Goal: Information Seeking & Learning: Learn about a topic

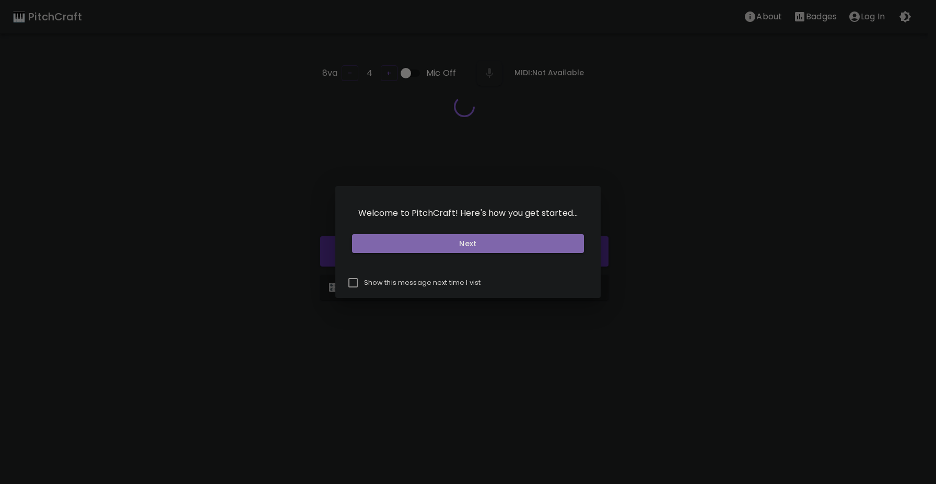
click at [520, 236] on button "Next" at bounding box center [468, 243] width 233 height 19
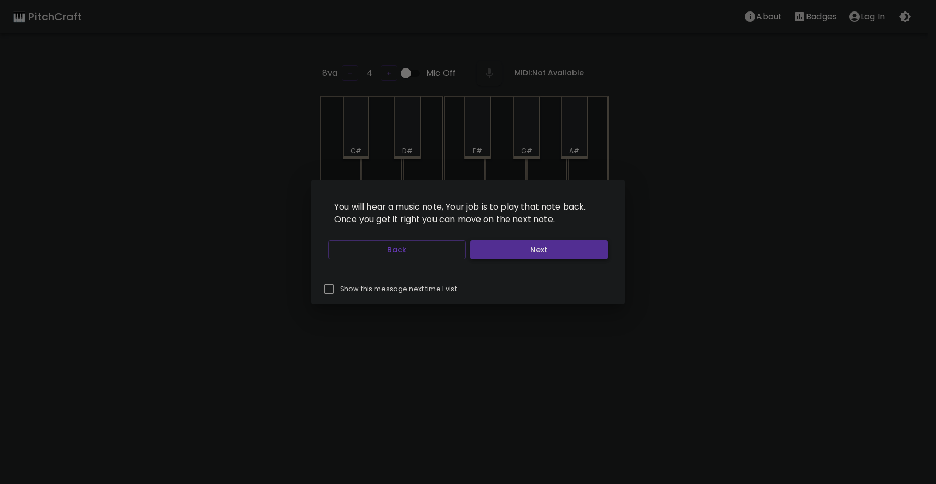
click at [510, 256] on button "Next" at bounding box center [539, 249] width 138 height 19
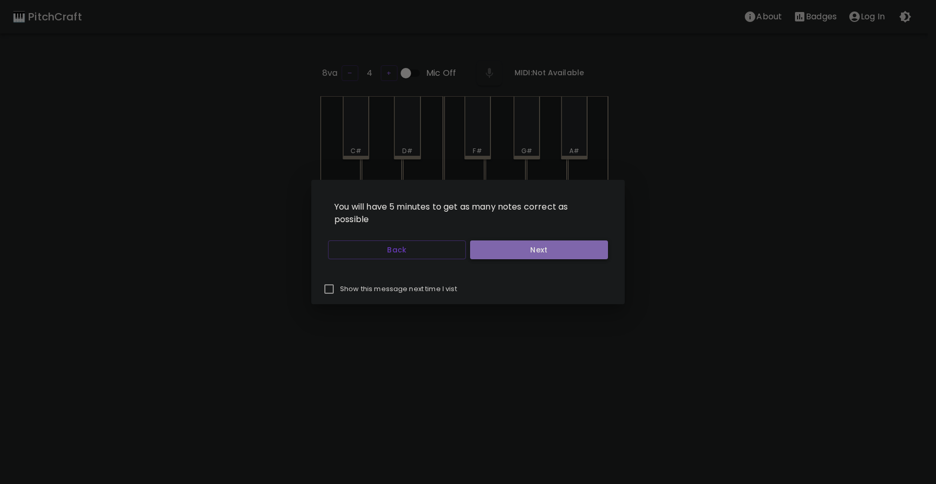
click at [483, 248] on button "Next" at bounding box center [539, 249] width 138 height 19
click at [484, 247] on button "Next" at bounding box center [539, 249] width 138 height 19
click at [484, 247] on button "Start Playing" at bounding box center [539, 249] width 138 height 19
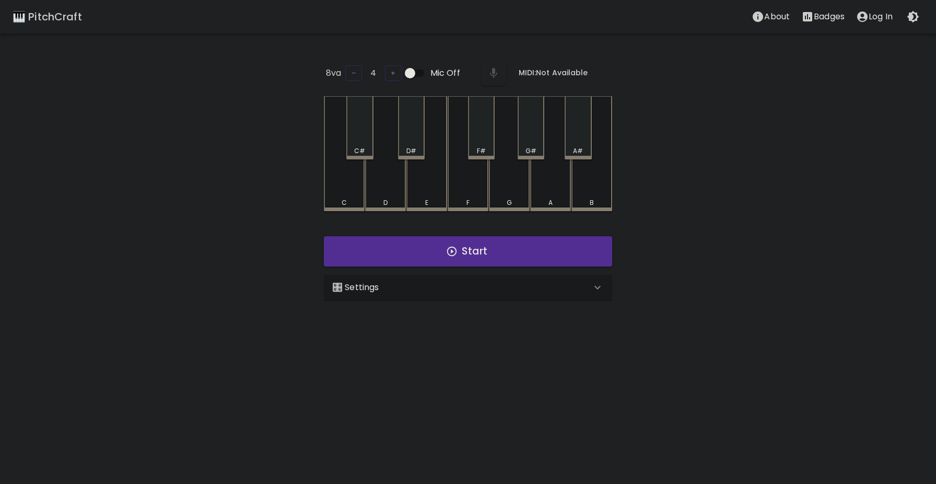
click at [486, 247] on button "Start" at bounding box center [468, 251] width 288 height 30
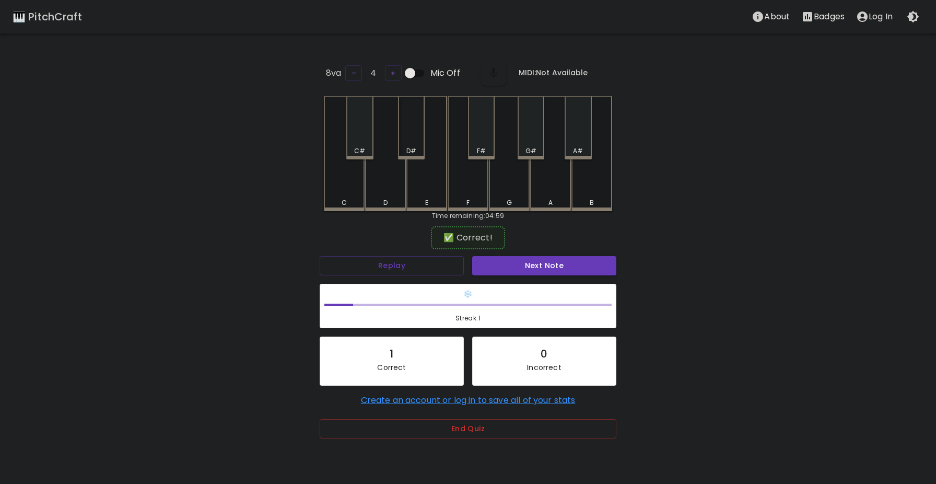
click at [404, 134] on div "D#" at bounding box center [411, 127] width 27 height 63
click at [864, 15] on icon "account of current user" at bounding box center [862, 16] width 13 height 13
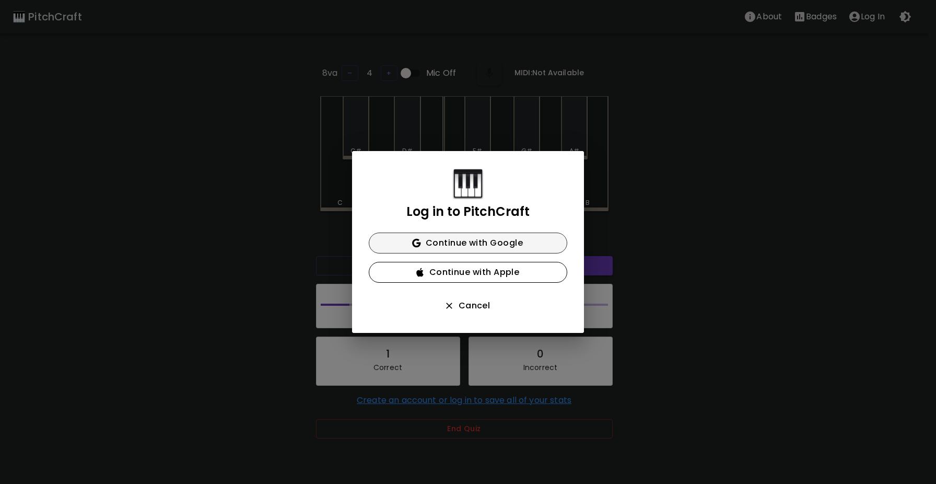
click at [476, 243] on button "Continue with Google" at bounding box center [468, 243] width 199 height 21
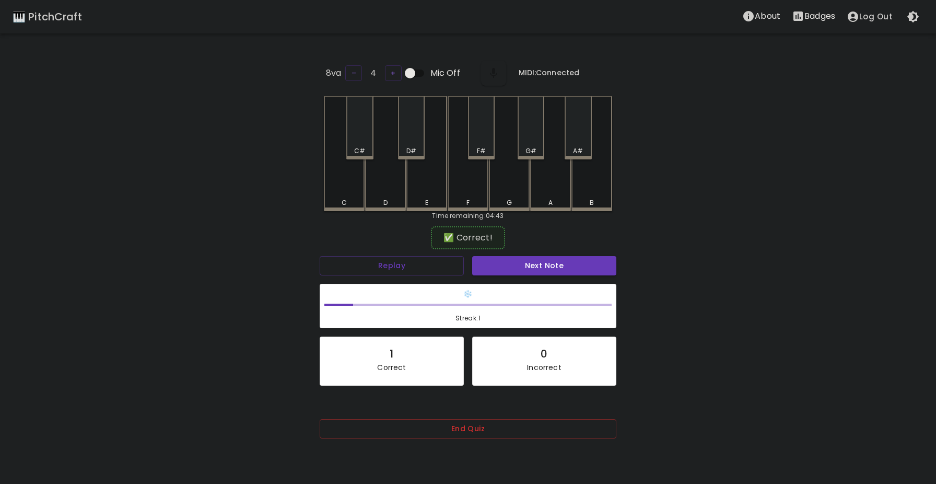
click at [466, 296] on h6 "❄️" at bounding box center [467, 293] width 287 height 11
click at [767, 20] on p "About" at bounding box center [768, 16] width 26 height 13
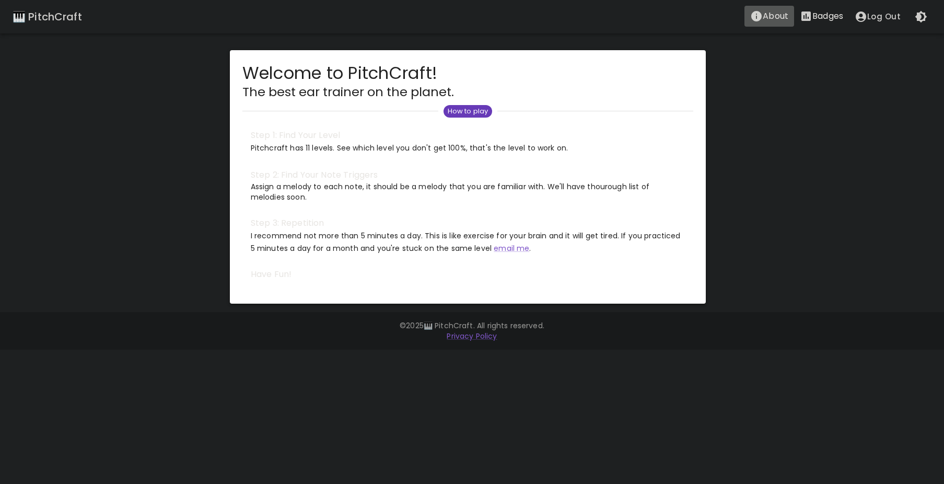
click at [767, 20] on p "About" at bounding box center [776, 16] width 26 height 13
click at [819, 13] on p "Badges" at bounding box center [828, 16] width 31 height 13
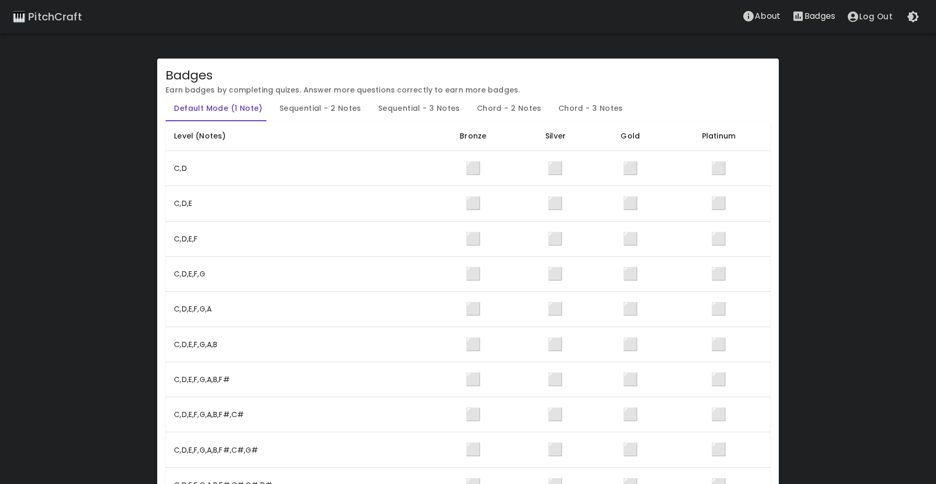
click at [863, 15] on button "Log Out" at bounding box center [869, 17] width 57 height 22
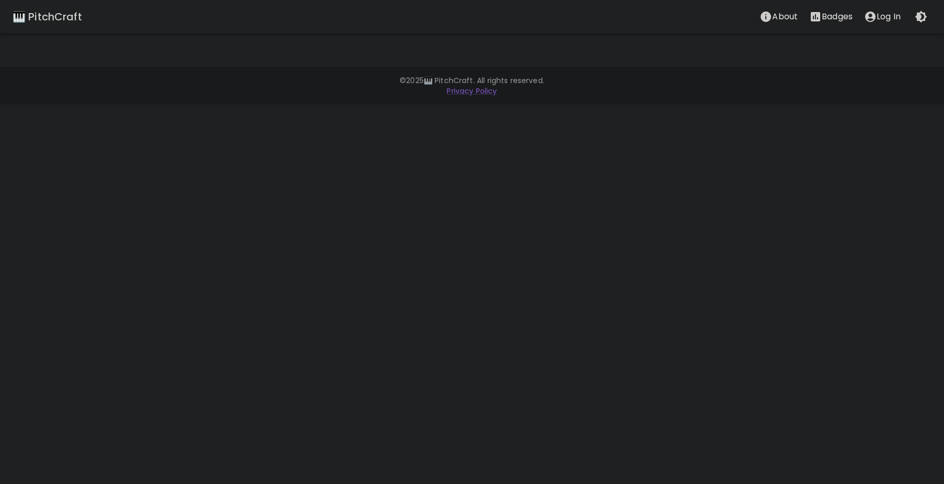
click at [822, 13] on p "Badges" at bounding box center [837, 16] width 31 height 13
click at [887, 18] on p "Log In" at bounding box center [889, 16] width 24 height 13
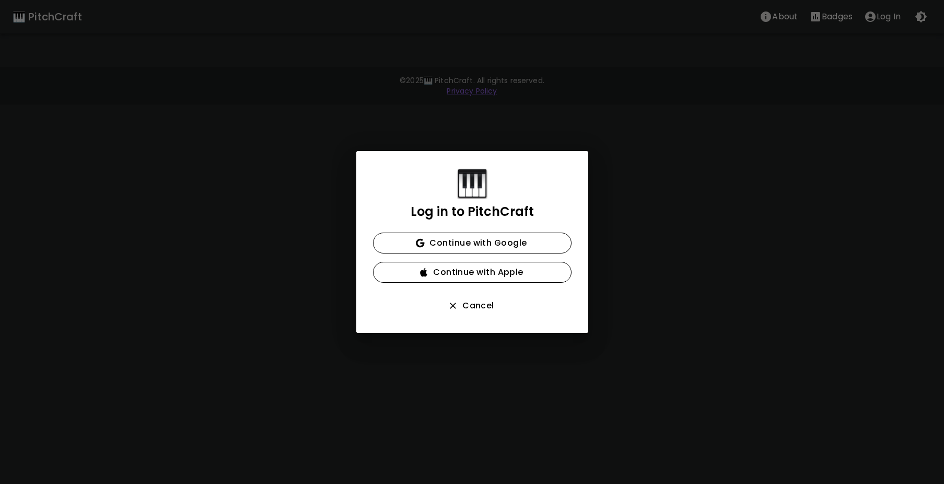
click at [538, 231] on div "Log in to PitchCraft Continue with Google Continue with Apple Cancel" at bounding box center [472, 242] width 232 height 182
click at [535, 242] on button "Continue with Google" at bounding box center [472, 243] width 199 height 21
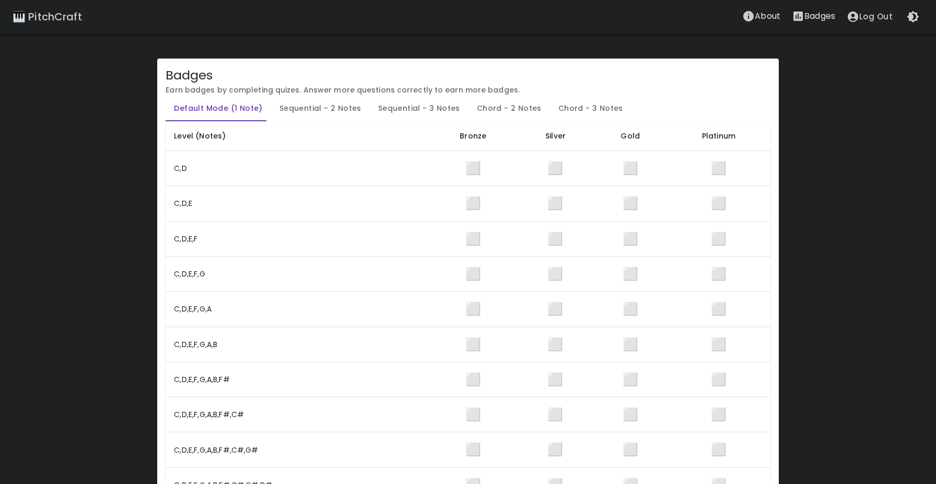
click at [74, 16] on div "🎹 PitchCraft" at bounding box center [47, 16] width 69 height 17
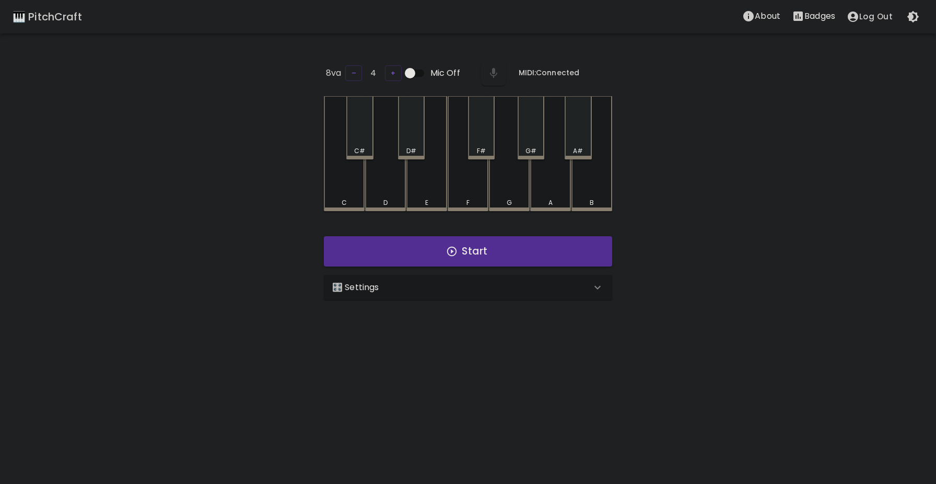
click at [430, 283] on div "🎛️ Settings" at bounding box center [461, 287] width 259 height 13
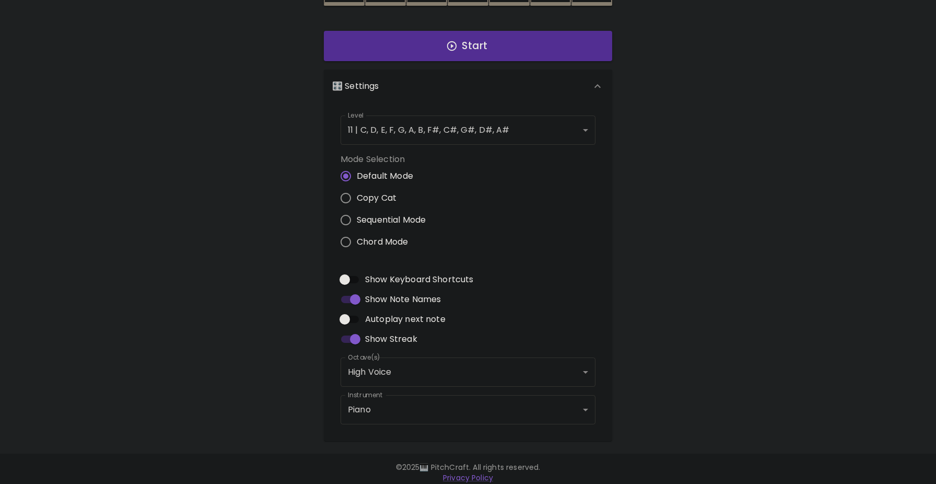
scroll to position [206, 0]
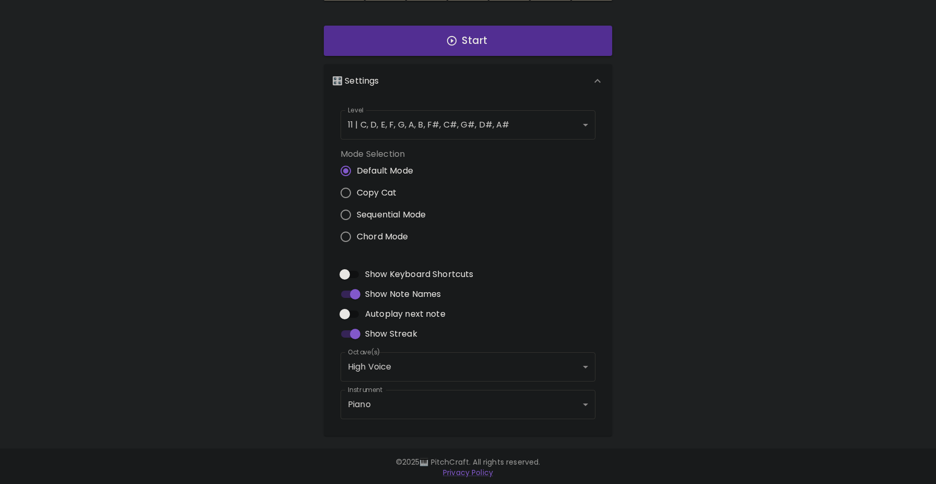
drag, startPoint x: 362, startPoint y: 303, endPoint x: 362, endPoint y: 314, distance: 10.5
click at [362, 305] on input "Autoplay next note" at bounding box center [345, 314] width 60 height 20
checkbox input "true"
click at [408, 376] on body "🎹 PitchCraft About Badges Log Out 8va – 4 + Mic Off MIDI: Connected C C# D D# E…" at bounding box center [468, 140] width 936 height 692
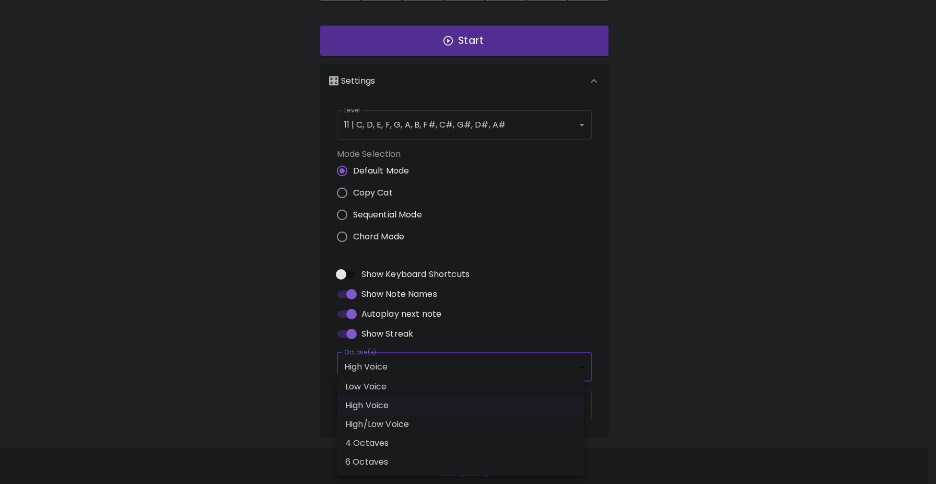
click at [418, 368] on div at bounding box center [468, 242] width 936 height 484
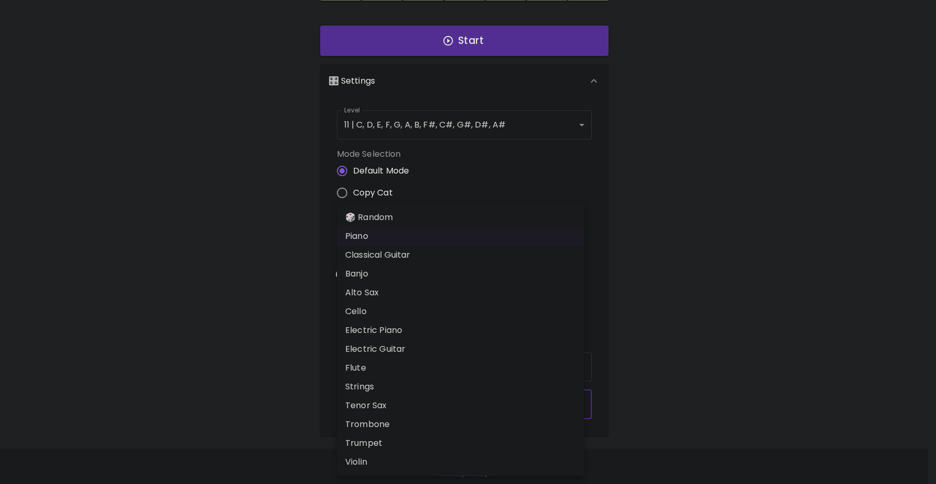
click at [401, 403] on body "🎹 PitchCraft About Badges Log Out 8va – 4 + Mic Off MIDI: Connected C C# D D# E…" at bounding box center [468, 140] width 936 height 692
click at [253, 386] on div at bounding box center [468, 242] width 936 height 484
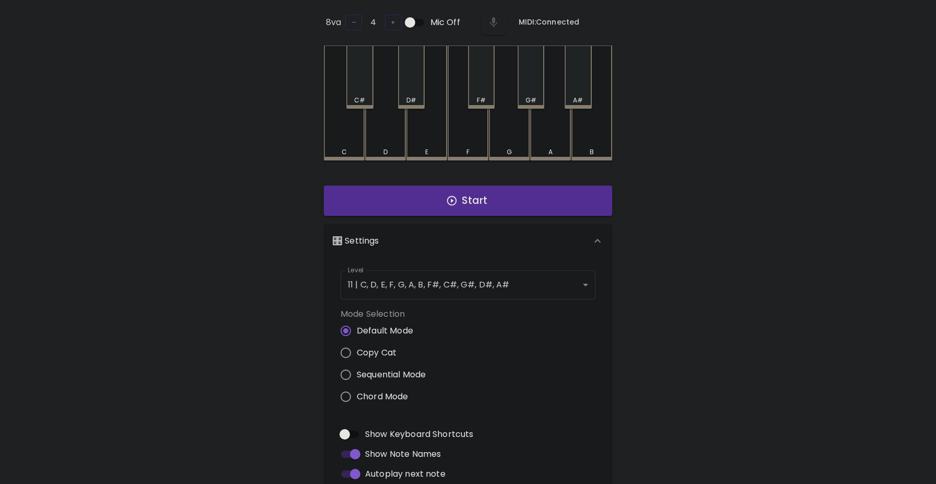
scroll to position [0, 0]
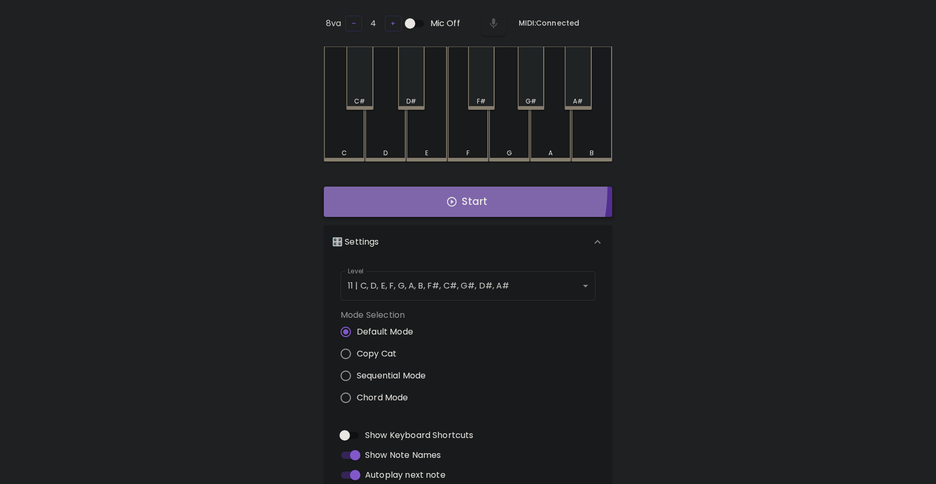
click at [433, 187] on button "Start" at bounding box center [468, 202] width 288 height 30
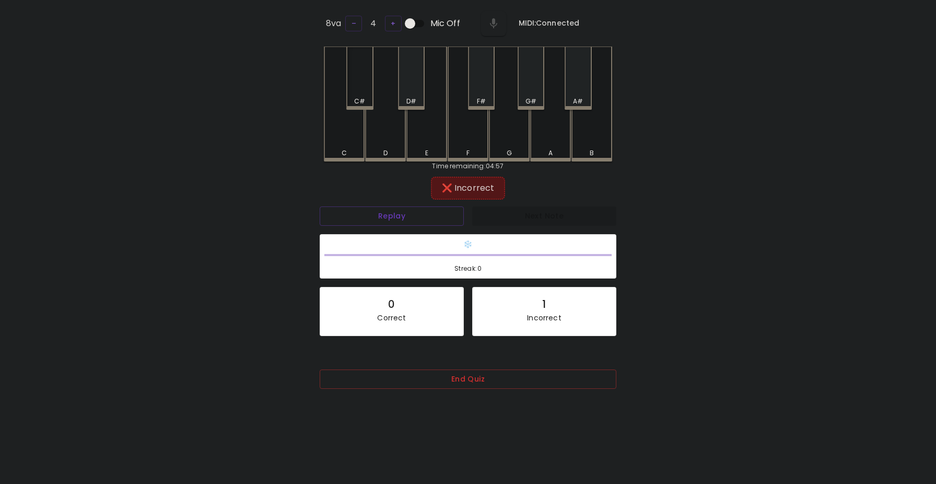
click at [371, 76] on div "C#" at bounding box center [359, 78] width 27 height 63
click at [527, 91] on div "G#" at bounding box center [531, 78] width 27 height 63
click at [416, 203] on div "Replay" at bounding box center [392, 216] width 153 height 28
click at [416, 206] on button "Replay" at bounding box center [392, 215] width 144 height 19
click at [541, 135] on div "A" at bounding box center [550, 104] width 41 height 115
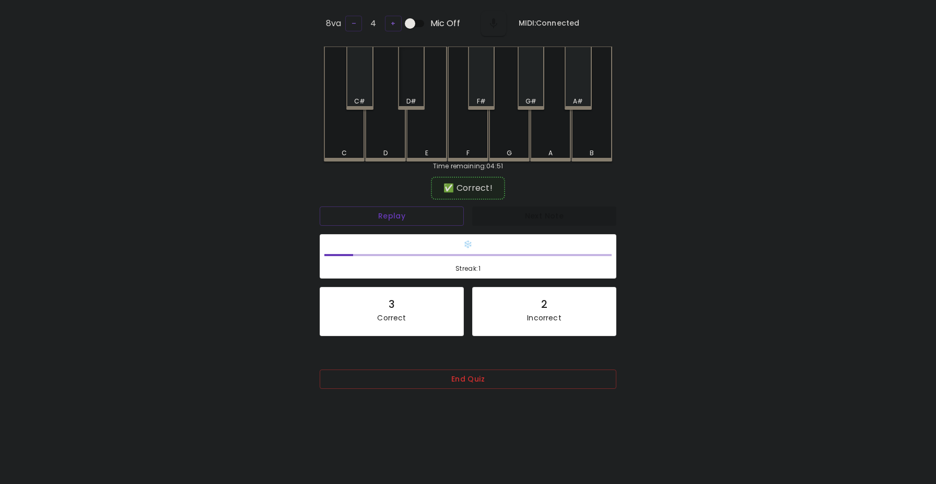
drag, startPoint x: 427, startPoint y: 72, endPoint x: 410, endPoint y: 83, distance: 20.4
click at [410, 83] on div "C C# D D# E F F# G G# A A# B" at bounding box center [468, 104] width 288 height 115
click at [410, 86] on div "D#" at bounding box center [411, 78] width 27 height 63
click at [401, 214] on button "Replay" at bounding box center [392, 215] width 144 height 19
click at [490, 89] on div "F#" at bounding box center [481, 78] width 27 height 63
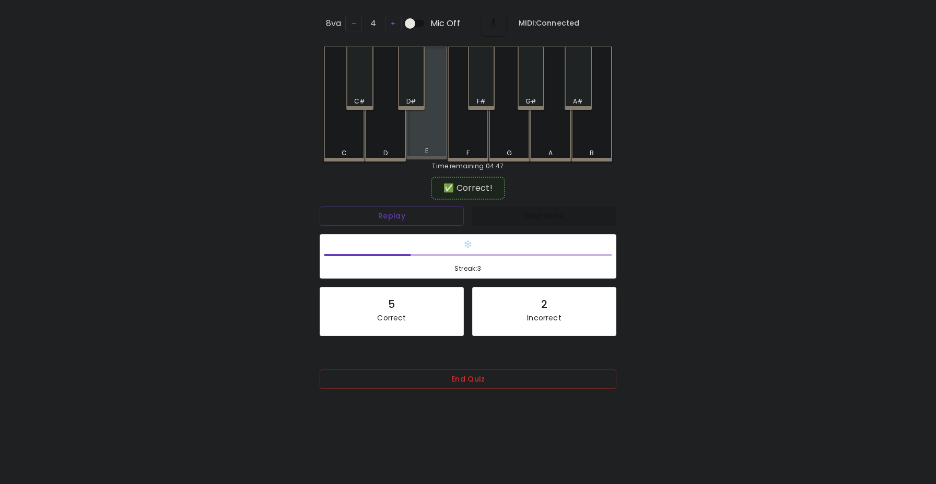
click at [430, 135] on div "E" at bounding box center [427, 103] width 41 height 113
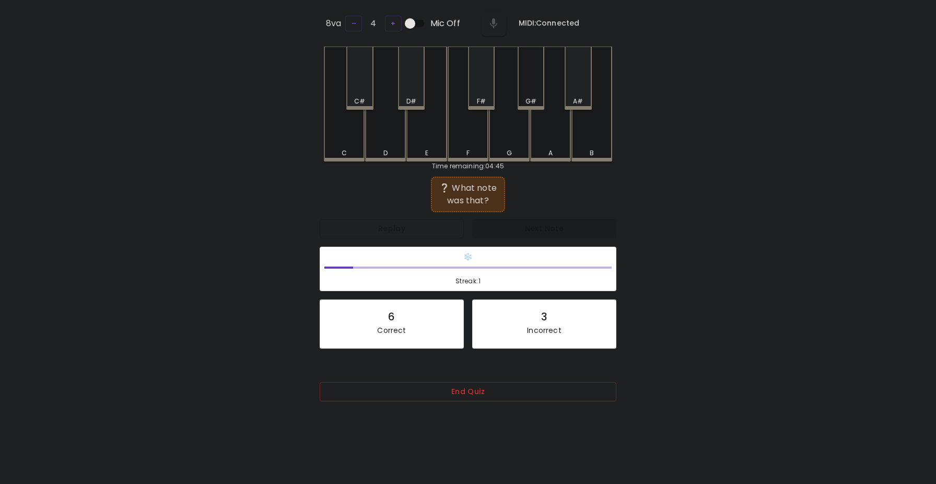
drag, startPoint x: 516, startPoint y: 94, endPoint x: 533, endPoint y: 92, distance: 16.9
click at [529, 95] on div "C C# D D# E F F# G G# A A# B" at bounding box center [468, 104] width 288 height 115
click at [533, 92] on div "G#" at bounding box center [531, 78] width 27 height 63
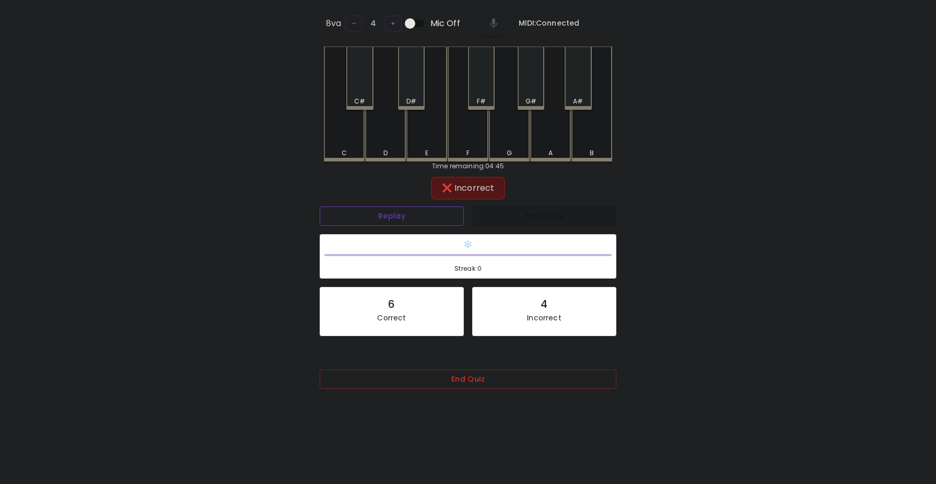
click at [393, 208] on button "Replay" at bounding box center [392, 215] width 144 height 19
click at [540, 122] on div "A" at bounding box center [550, 103] width 41 height 113
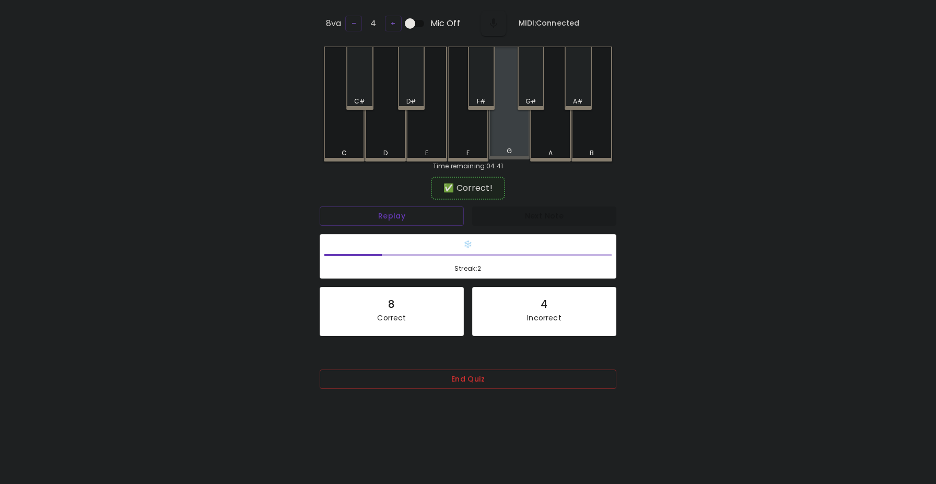
drag, startPoint x: 508, startPoint y: 129, endPoint x: 510, endPoint y: 134, distance: 5.6
click at [507, 129] on div "G" at bounding box center [509, 103] width 41 height 113
click at [437, 134] on div "E" at bounding box center [427, 104] width 41 height 115
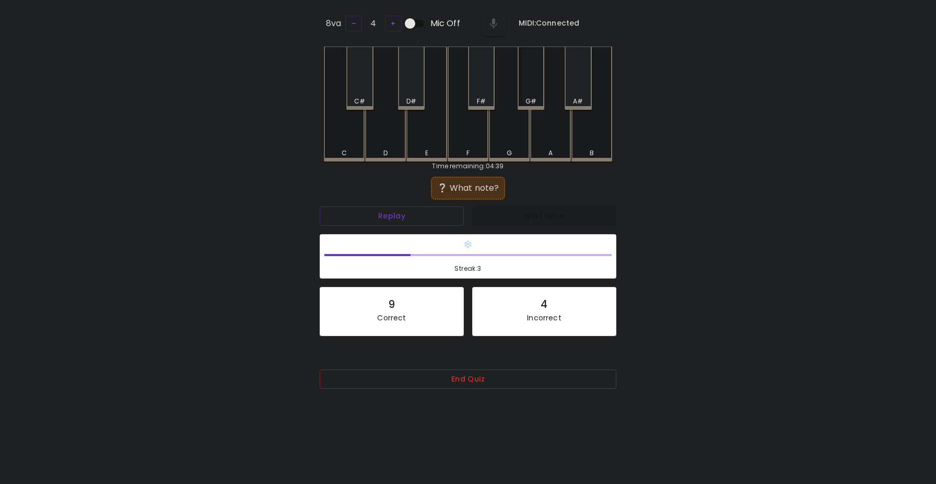
click at [534, 90] on div "G#" at bounding box center [531, 78] width 27 height 63
click at [480, 143] on div "F" at bounding box center [468, 104] width 41 height 115
click at [544, 123] on div "A" at bounding box center [550, 104] width 41 height 115
click at [485, 97] on div "F#" at bounding box center [481, 101] width 9 height 9
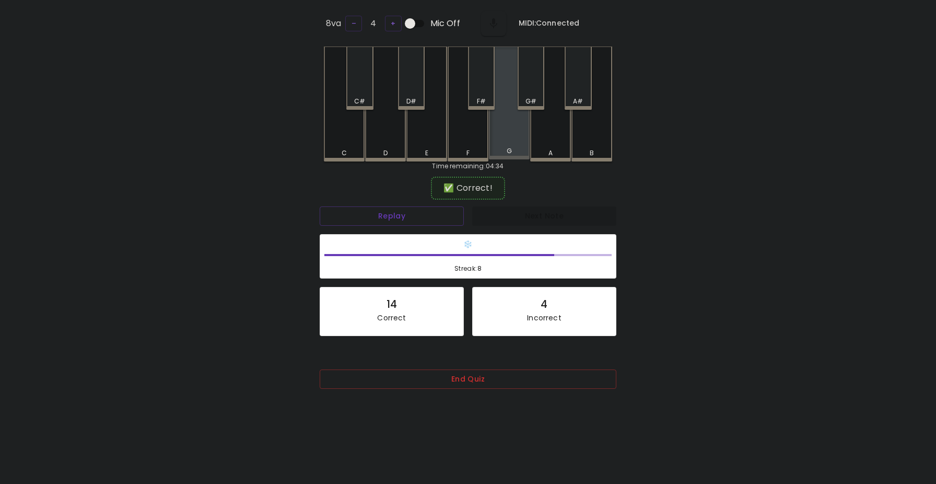
click at [505, 135] on div "G" at bounding box center [509, 103] width 41 height 113
click at [481, 92] on div "F#" at bounding box center [481, 78] width 27 height 63
click at [370, 94] on div "C#" at bounding box center [359, 78] width 27 height 63
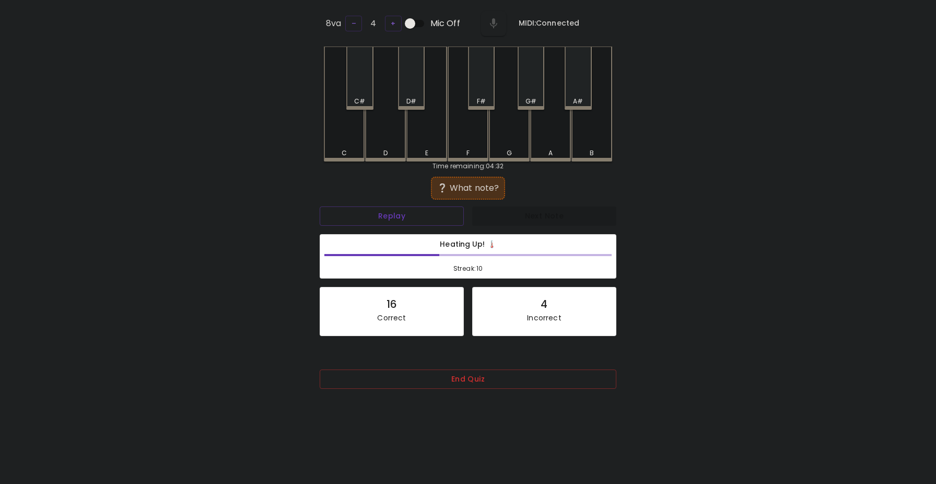
click at [363, 91] on div "C#" at bounding box center [359, 78] width 27 height 63
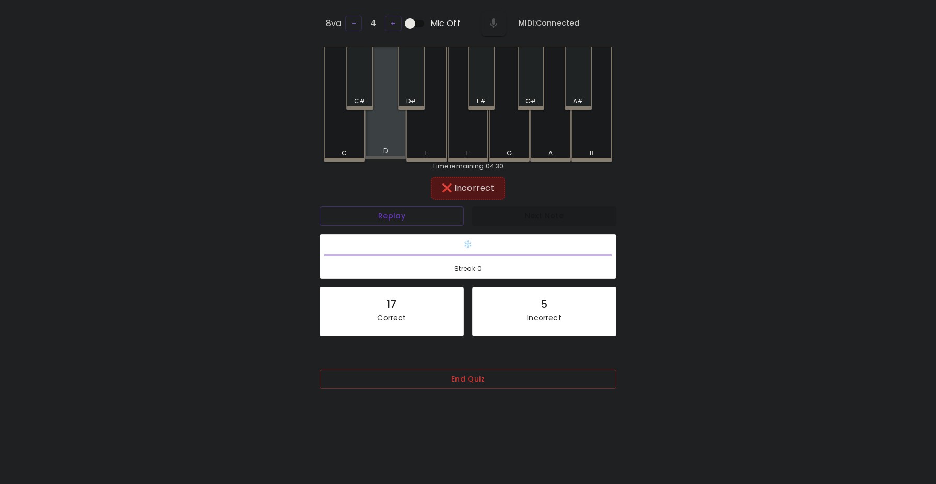
drag, startPoint x: 382, startPoint y: 133, endPoint x: 437, endPoint y: 134, distance: 54.9
click at [431, 135] on div "C C# D D# E F F# G G# A A# B" at bounding box center [468, 104] width 288 height 115
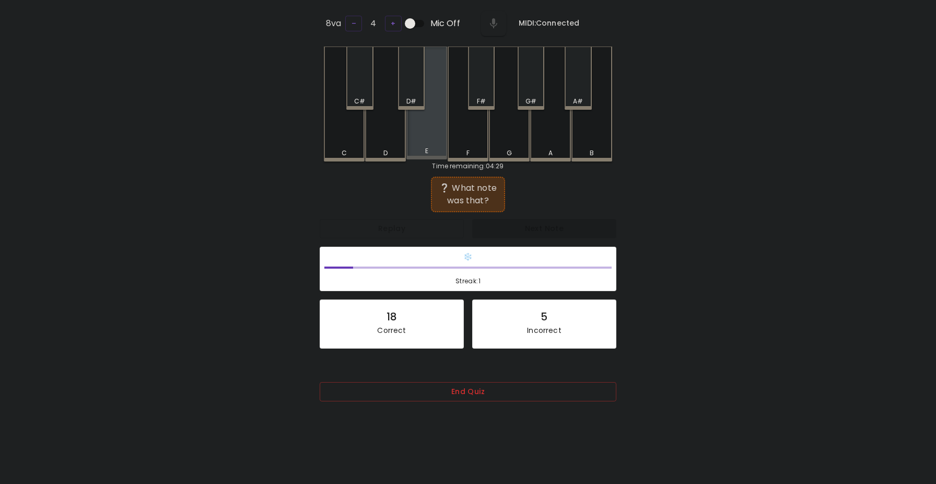
click at [437, 134] on div "E" at bounding box center [427, 103] width 41 height 113
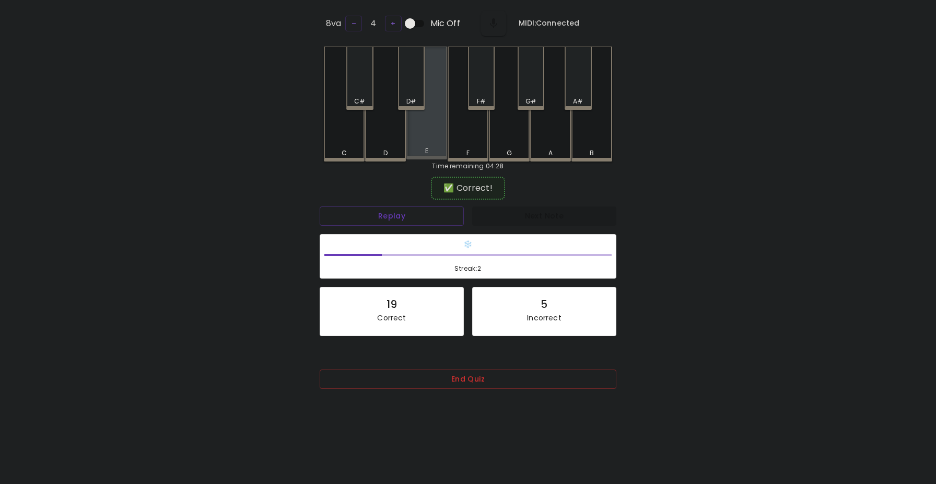
click at [415, 158] on div "C C# D D# E F F# G G# A A# B" at bounding box center [468, 104] width 288 height 115
click at [421, 142] on div "E" at bounding box center [427, 103] width 41 height 113
click at [524, 89] on div "G#" at bounding box center [531, 78] width 27 height 63
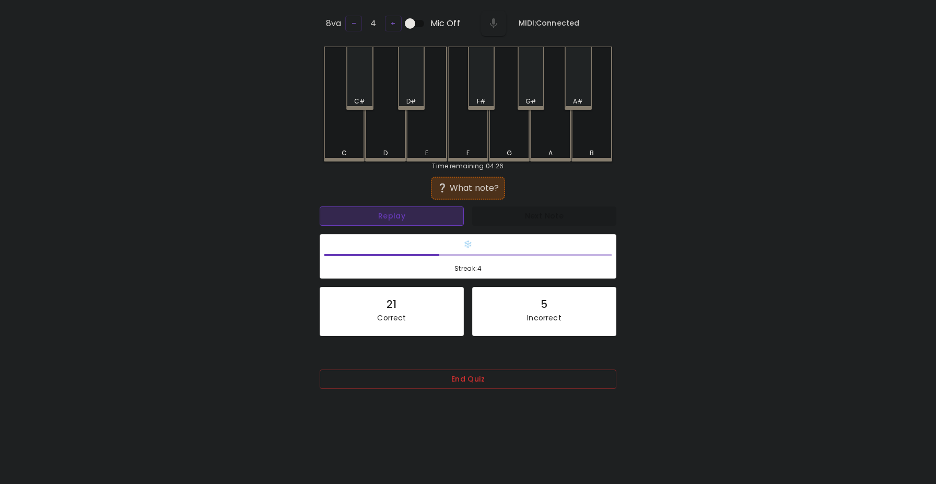
click at [428, 206] on button "Replay" at bounding box center [392, 215] width 144 height 19
click at [588, 138] on div "B" at bounding box center [592, 104] width 41 height 115
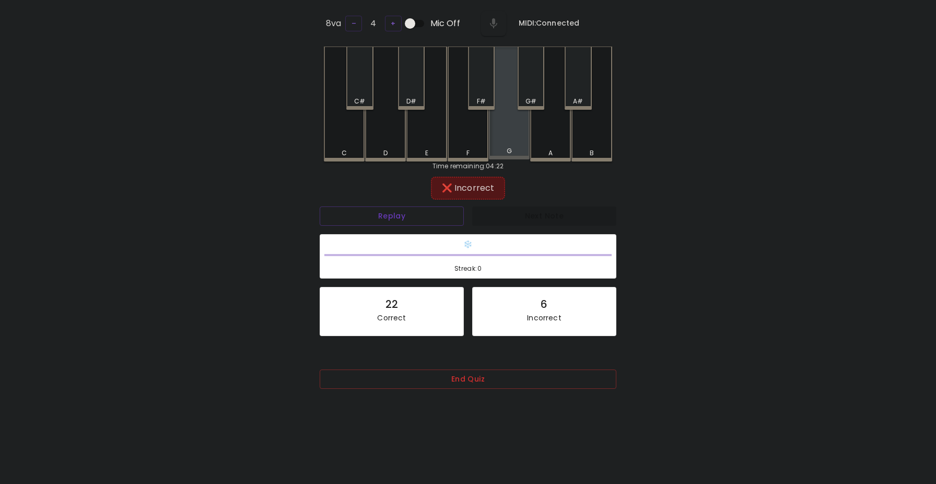
drag, startPoint x: 495, startPoint y: 79, endPoint x: 486, endPoint y: 82, distance: 9.3
click at [490, 82] on div "C C# D D# E F F# G G# A A# B" at bounding box center [468, 104] width 288 height 115
click at [486, 82] on div "F#" at bounding box center [481, 78] width 27 height 63
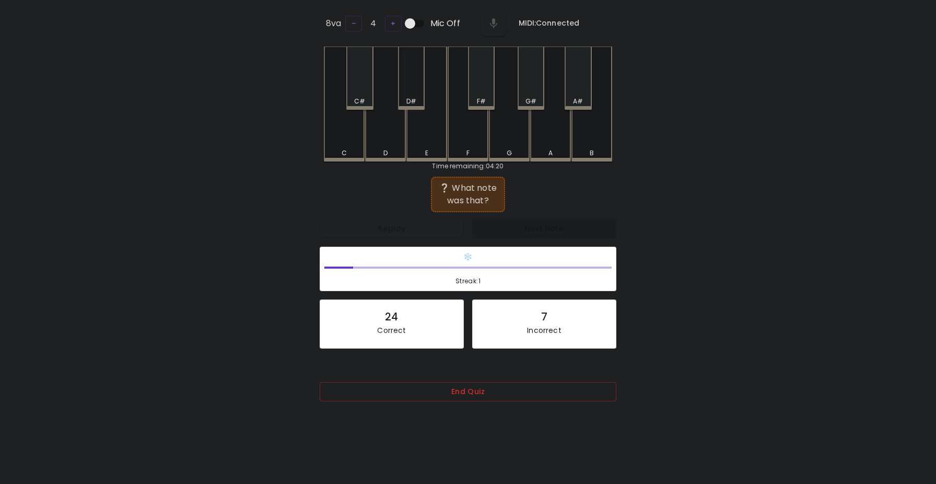
drag, startPoint x: 425, startPoint y: 82, endPoint x: 412, endPoint y: 87, distance: 14.3
click at [413, 87] on div "C C# D D# E F F# G G# A A# B" at bounding box center [468, 104] width 288 height 115
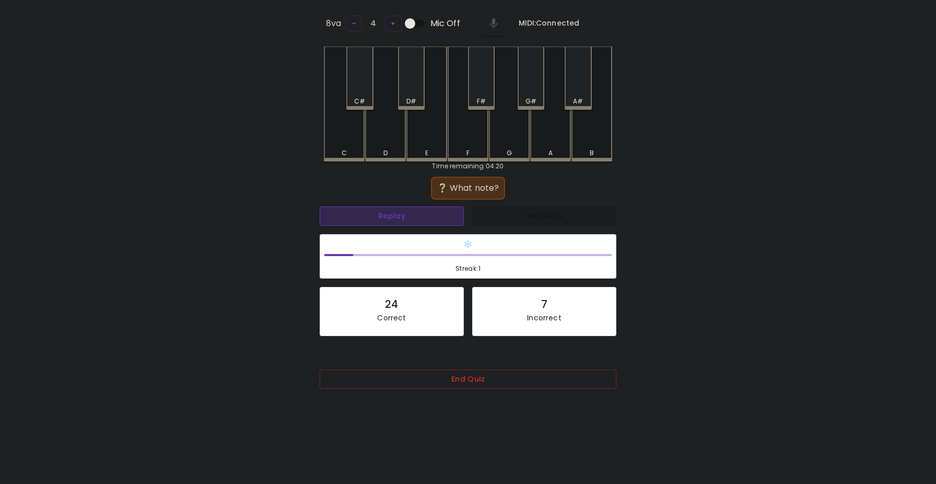
click at [391, 211] on button "Replay" at bounding box center [392, 215] width 144 height 19
click at [390, 127] on div "D" at bounding box center [385, 104] width 41 height 115
click at [574, 89] on div "A#" at bounding box center [578, 78] width 27 height 63
click at [529, 87] on div "G#" at bounding box center [531, 78] width 27 height 63
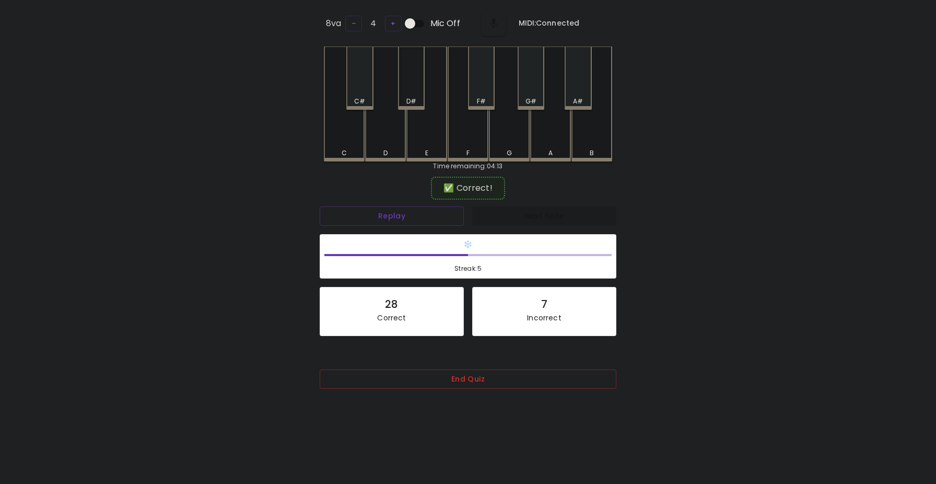
click at [413, 91] on div "D#" at bounding box center [411, 78] width 27 height 63
click at [414, 82] on div "D#" at bounding box center [411, 78] width 27 height 63
click at [344, 145] on div "C" at bounding box center [344, 103] width 41 height 113
click at [542, 133] on div "A" at bounding box center [550, 103] width 41 height 113
click at [483, 88] on div "F#" at bounding box center [481, 78] width 27 height 63
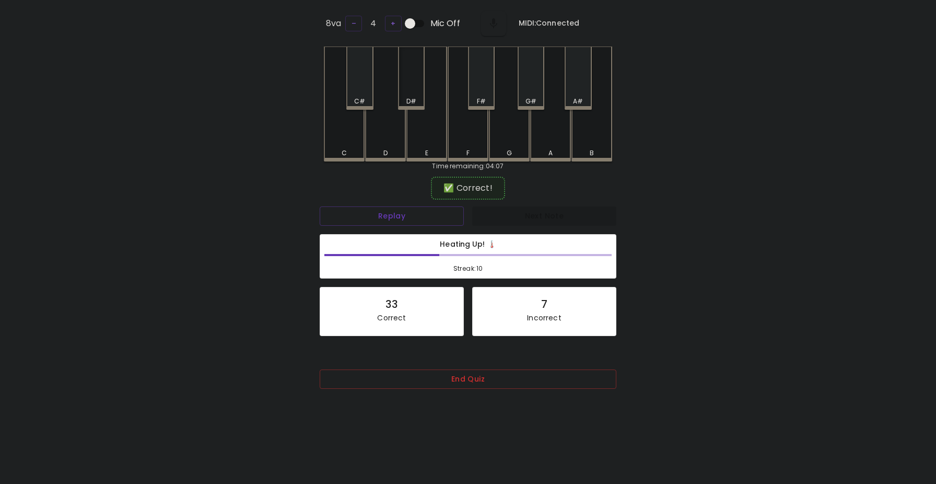
drag, startPoint x: 413, startPoint y: 90, endPoint x: 412, endPoint y: 140, distance: 50.2
click at [410, 89] on div "D#" at bounding box center [411, 78] width 27 height 63
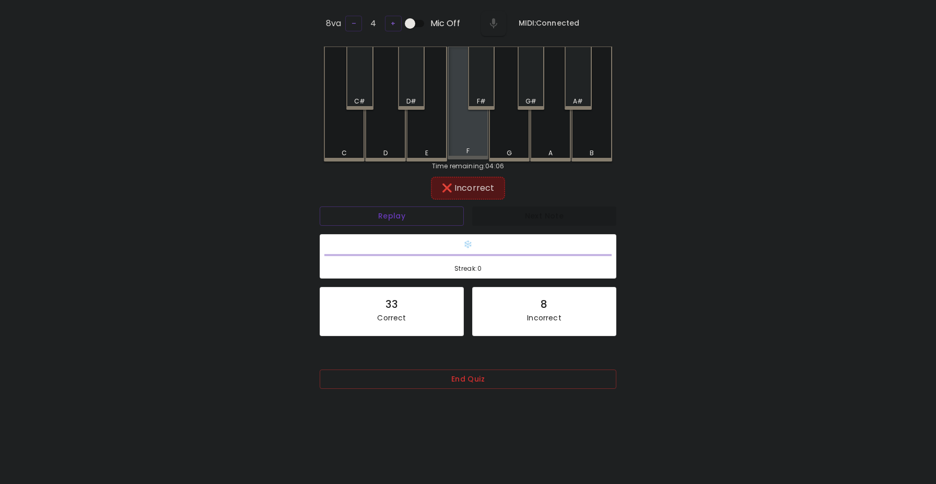
drag, startPoint x: 463, startPoint y: 125, endPoint x: 474, endPoint y: 102, distance: 25.3
click at [474, 102] on div "C C# D D# E F F# G G# A A# B" at bounding box center [468, 104] width 288 height 115
click at [476, 101] on div "F#" at bounding box center [481, 101] width 25 height 9
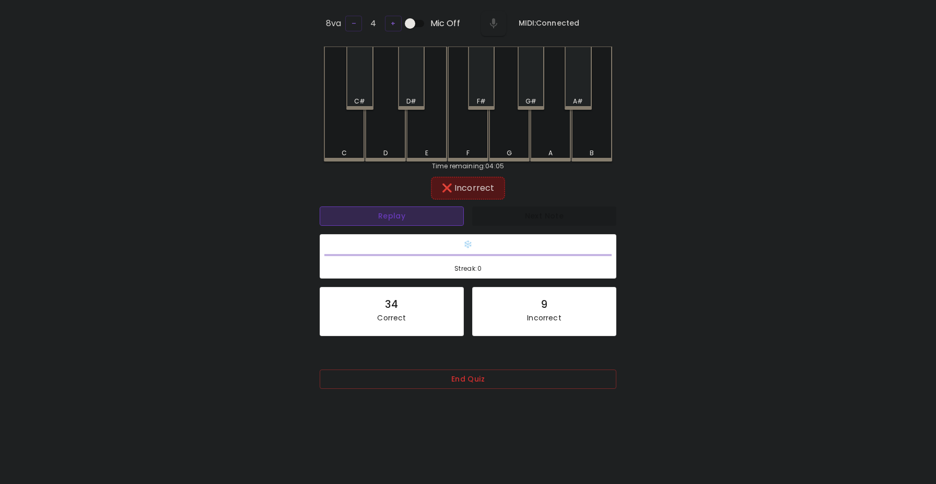
click at [388, 219] on button "Replay" at bounding box center [392, 215] width 144 height 19
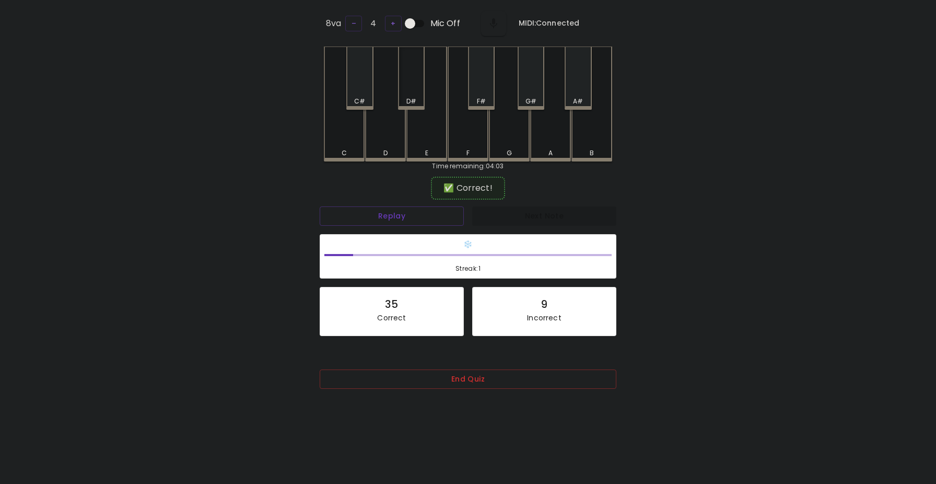
click at [420, 92] on div "D#" at bounding box center [411, 78] width 27 height 63
click at [579, 141] on div "B" at bounding box center [592, 104] width 41 height 115
click at [451, 134] on div "F" at bounding box center [468, 104] width 41 height 115
click at [451, 135] on div "F" at bounding box center [468, 104] width 41 height 115
click at [479, 91] on div "F#" at bounding box center [481, 78] width 27 height 63
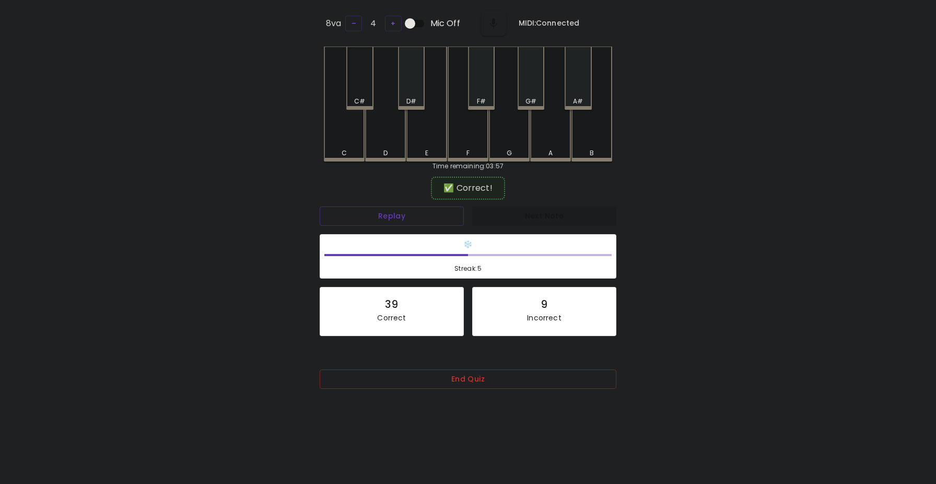
drag, startPoint x: 364, startPoint y: 77, endPoint x: 360, endPoint y: 89, distance: 13.2
click at [363, 77] on div "C#" at bounding box center [359, 78] width 27 height 63
click at [549, 134] on div "A" at bounding box center [550, 104] width 41 height 115
click at [542, 134] on div "A" at bounding box center [550, 104] width 41 height 115
click at [508, 138] on div "G" at bounding box center [509, 103] width 41 height 113
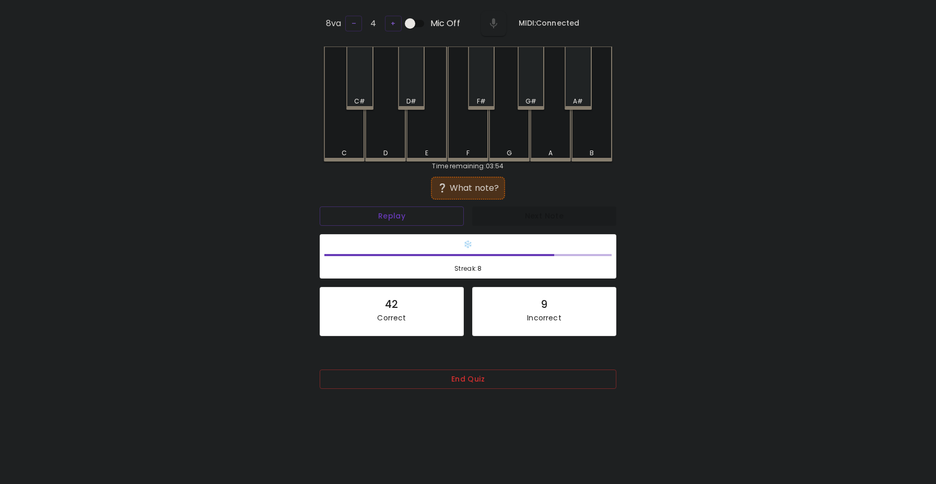
click at [574, 99] on div "A#" at bounding box center [578, 101] width 10 height 9
click at [365, 76] on div "C#" at bounding box center [359, 78] width 27 height 63
click at [558, 20] on h6 "MIDI: Connected" at bounding box center [549, 23] width 61 height 11
click at [445, 379] on button "End Quiz" at bounding box center [468, 378] width 297 height 19
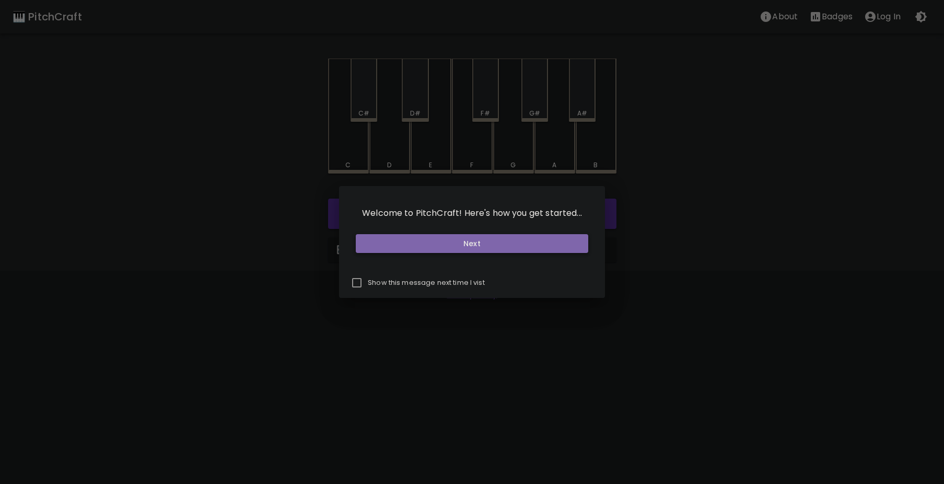
click at [489, 247] on button "Next" at bounding box center [472, 243] width 233 height 19
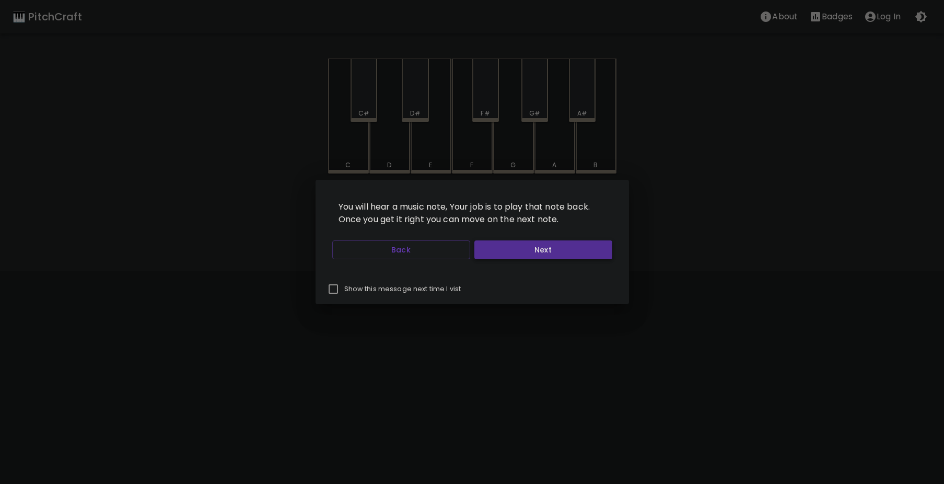
click at [486, 256] on button "Next" at bounding box center [543, 249] width 138 height 19
click at [486, 256] on button "Start Playing" at bounding box center [543, 249] width 138 height 19
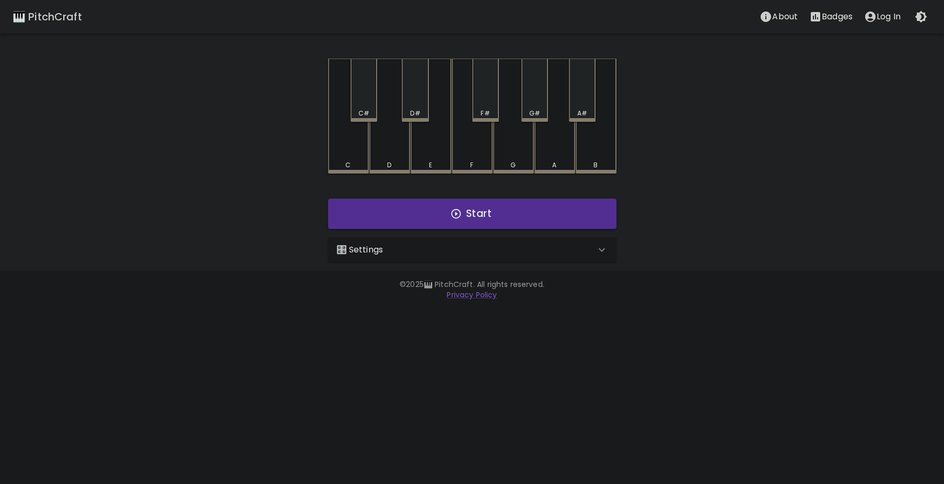
click at [486, 256] on div "🎛️ Settings" at bounding box center [466, 250] width 259 height 13
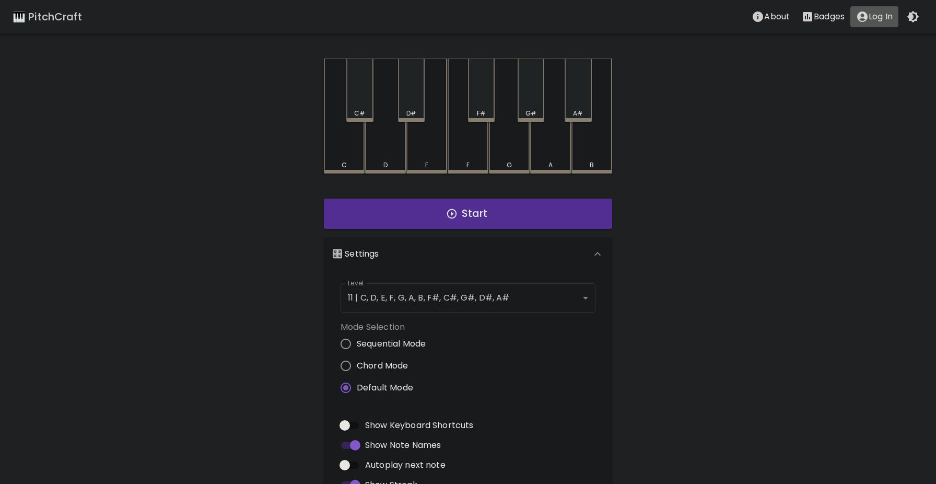
click at [854, 14] on button "Log In" at bounding box center [875, 16] width 48 height 21
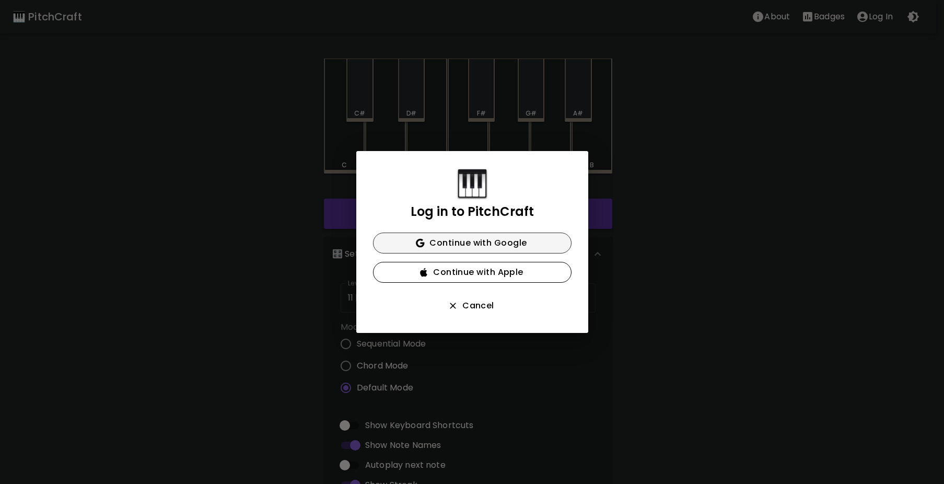
drag, startPoint x: 495, startPoint y: 260, endPoint x: 497, endPoint y: 253, distance: 7.6
click at [496, 257] on div "Log in to PitchCraft Continue with Google Continue with Apple Cancel" at bounding box center [472, 242] width 232 height 182
click at [497, 252] on button "Continue with Google" at bounding box center [472, 243] width 199 height 21
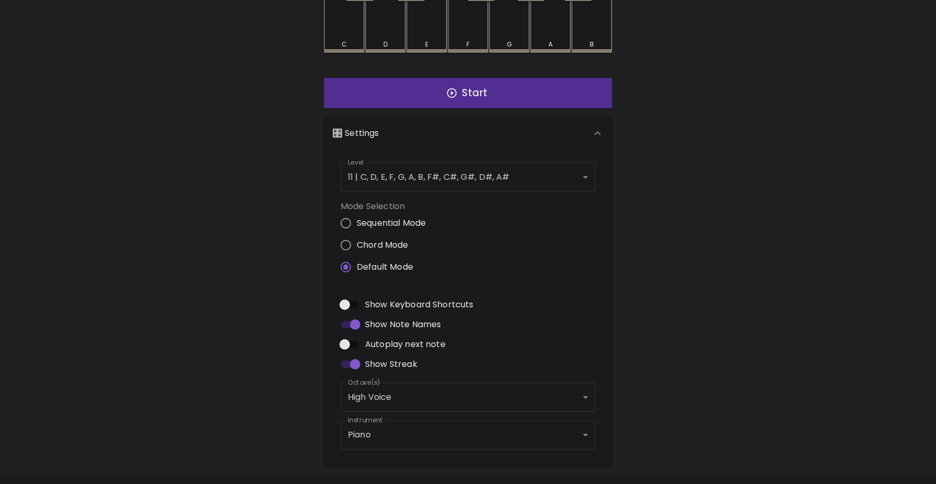
scroll to position [149, 0]
